Goal: Task Accomplishment & Management: Use online tool/utility

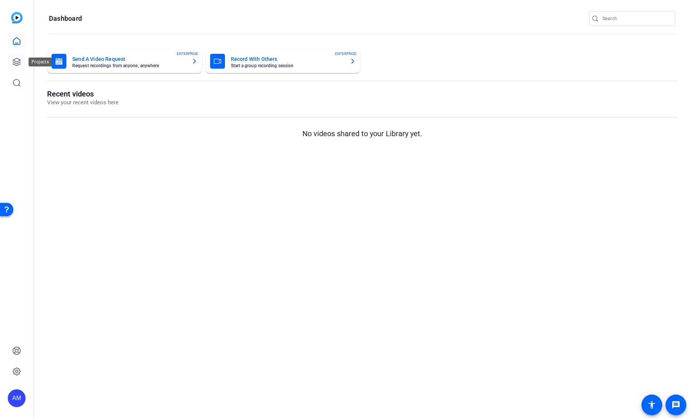
click at [13, 61] on icon at bounding box center [16, 61] width 9 height 9
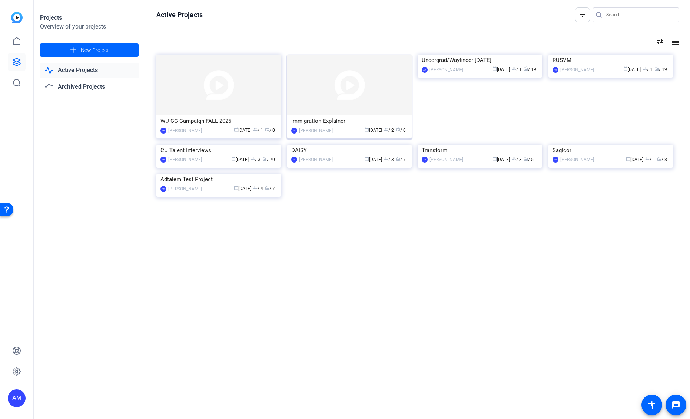
click at [314, 98] on img at bounding box center [349, 85] width 125 height 61
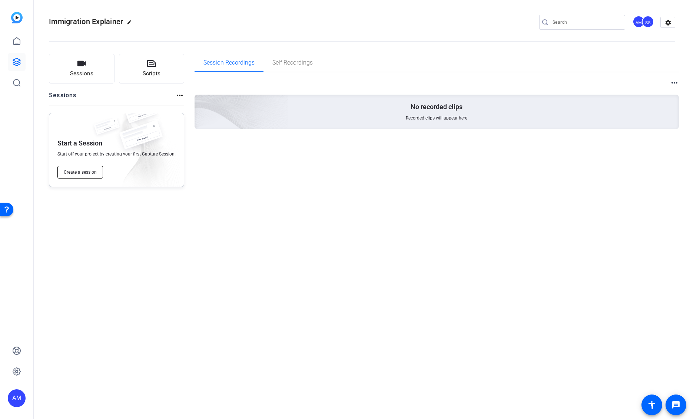
click at [85, 172] on span "Create a session" at bounding box center [80, 172] width 33 height 6
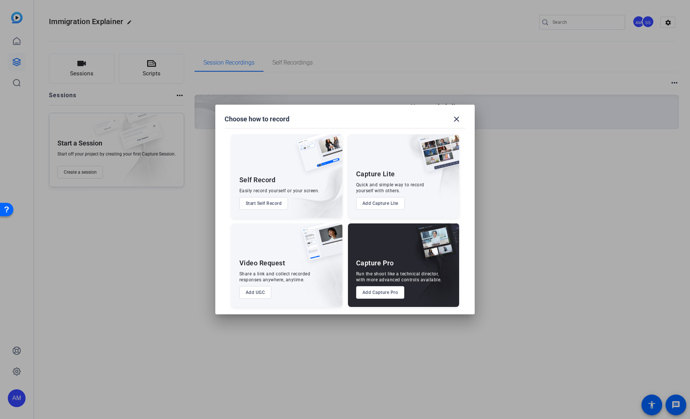
click at [382, 295] on button "Add Capture Pro" at bounding box center [380, 292] width 49 height 13
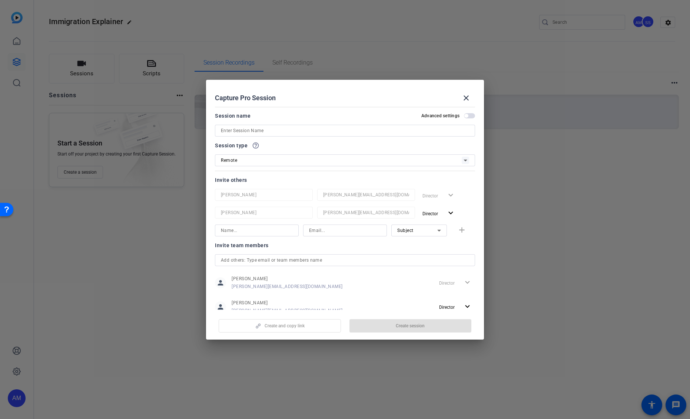
click at [287, 133] on input at bounding box center [345, 130] width 248 height 9
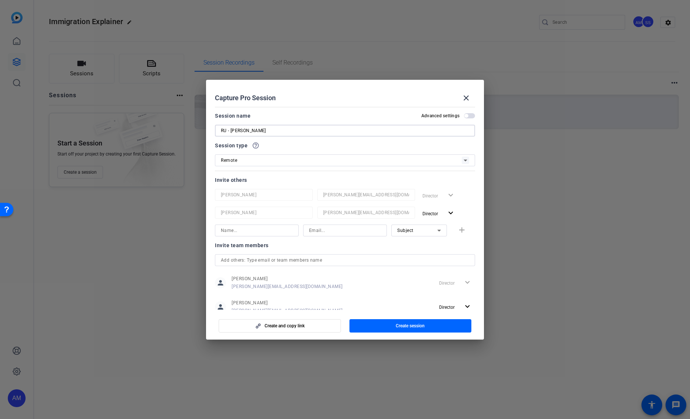
click at [280, 132] on input "RU - Desiree" at bounding box center [345, 130] width 248 height 9
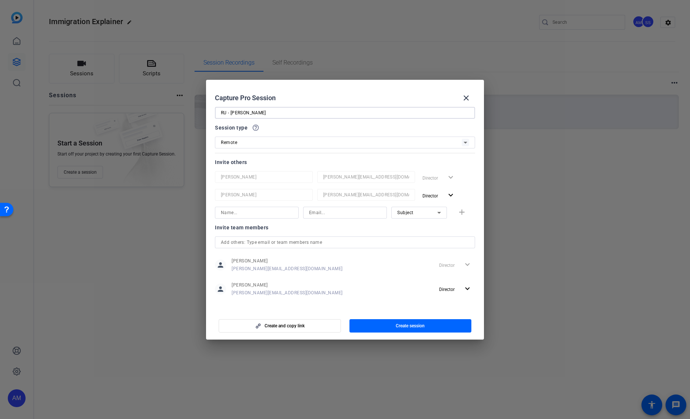
scroll to position [22, 0]
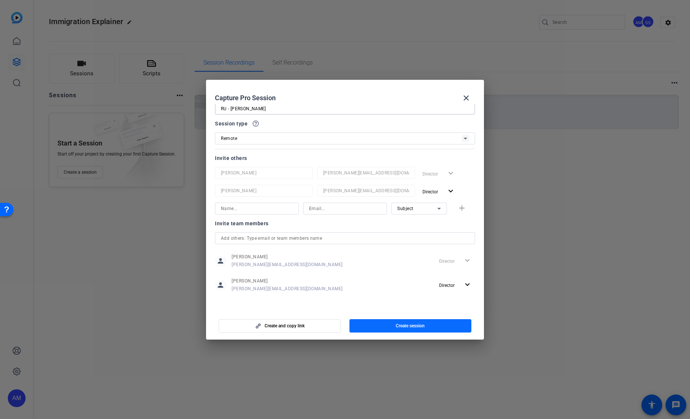
type input "RU - [PERSON_NAME]"
click at [425, 324] on span "Create session" at bounding box center [410, 326] width 29 height 6
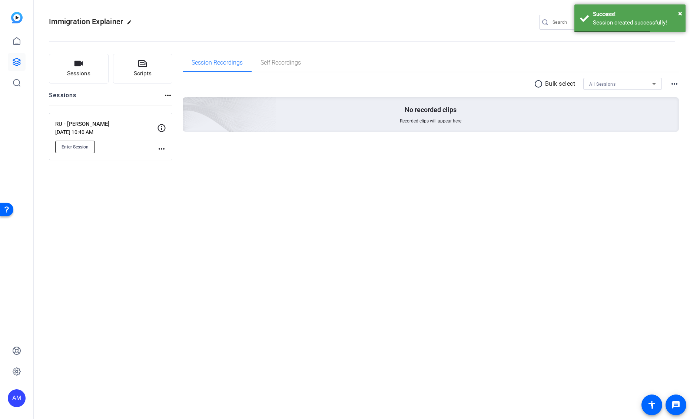
click at [74, 150] on button "Enter Session" at bounding box center [75, 147] width 40 height 13
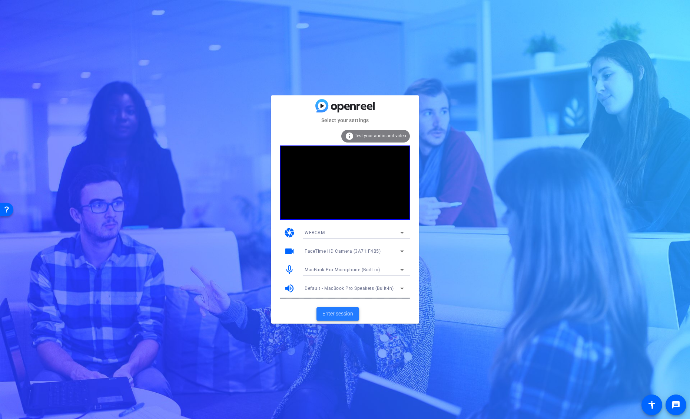
click at [345, 311] on span "Enter session" at bounding box center [338, 314] width 31 height 8
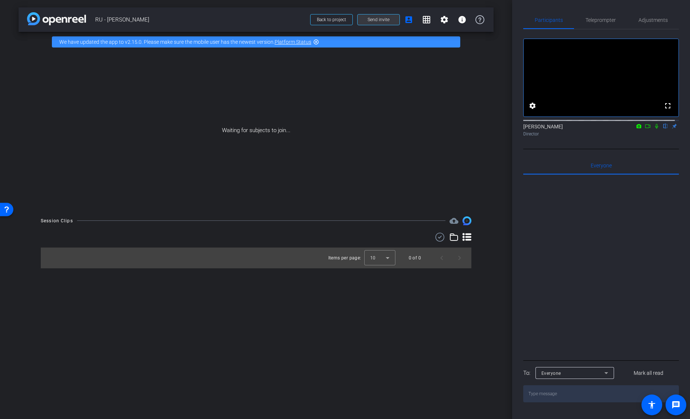
click at [381, 22] on span "Send invite" at bounding box center [379, 20] width 22 height 6
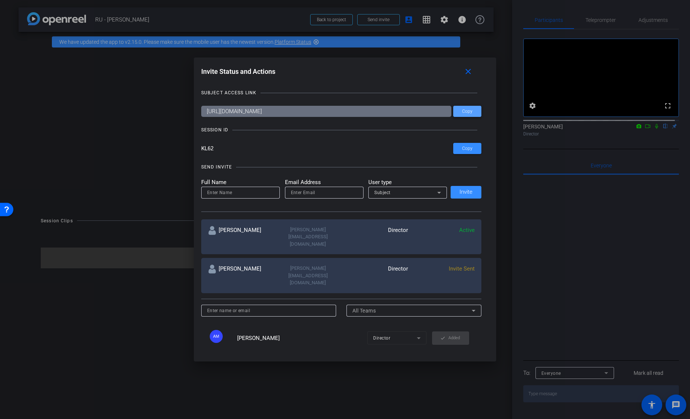
click at [462, 112] on span "Copy" at bounding box center [467, 112] width 10 height 6
drag, startPoint x: 216, startPoint y: 151, endPoint x: 190, endPoint y: 147, distance: 26.6
click at [190, 147] on div "Invite Status and Actions close SUBJECT ACCESS LINK [URL][DOMAIN_NAME] Copy SES…" at bounding box center [345, 209] width 690 height 419
click at [478, 72] on span at bounding box center [470, 72] width 24 height 18
